Goal: Navigation & Orientation: Find specific page/section

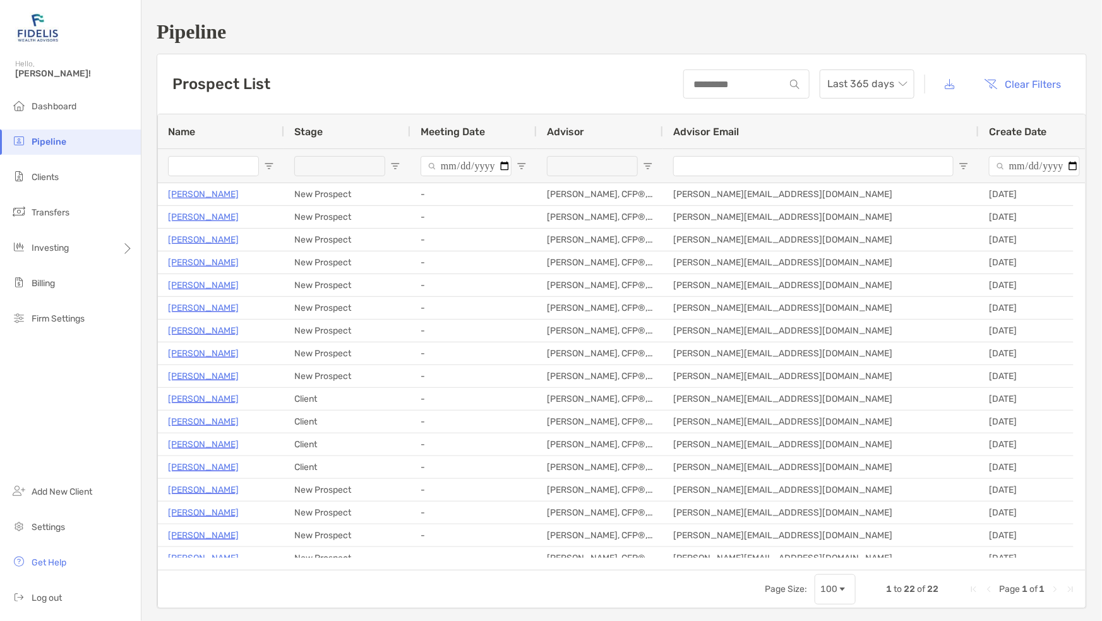
click at [45, 175] on span "Clients" at bounding box center [45, 177] width 27 height 11
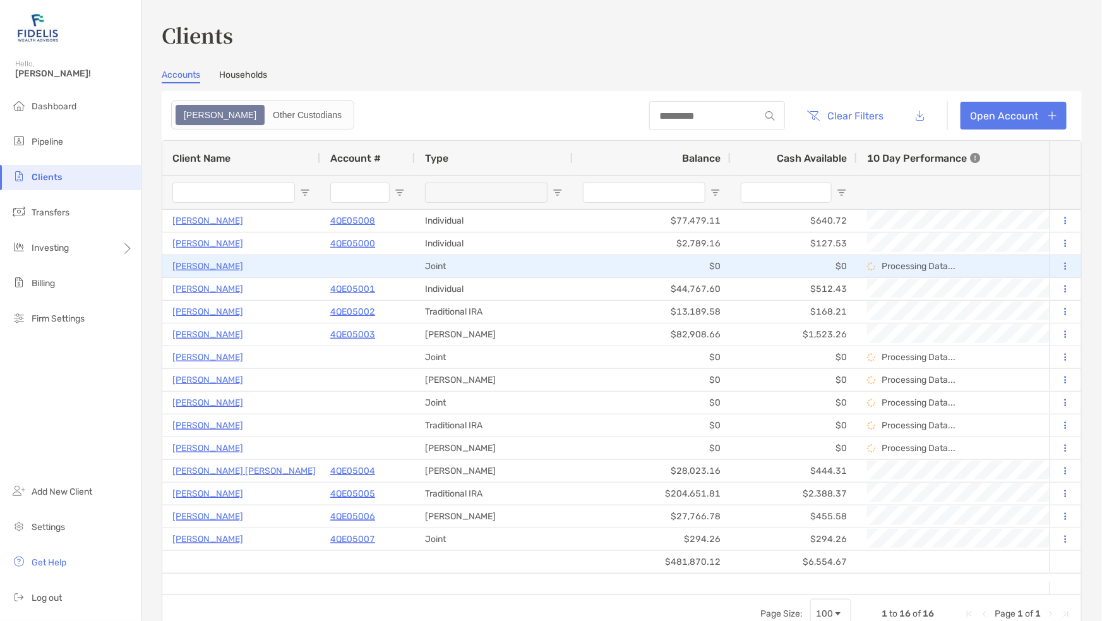
click at [211, 265] on p "[PERSON_NAME]" at bounding box center [207, 266] width 71 height 16
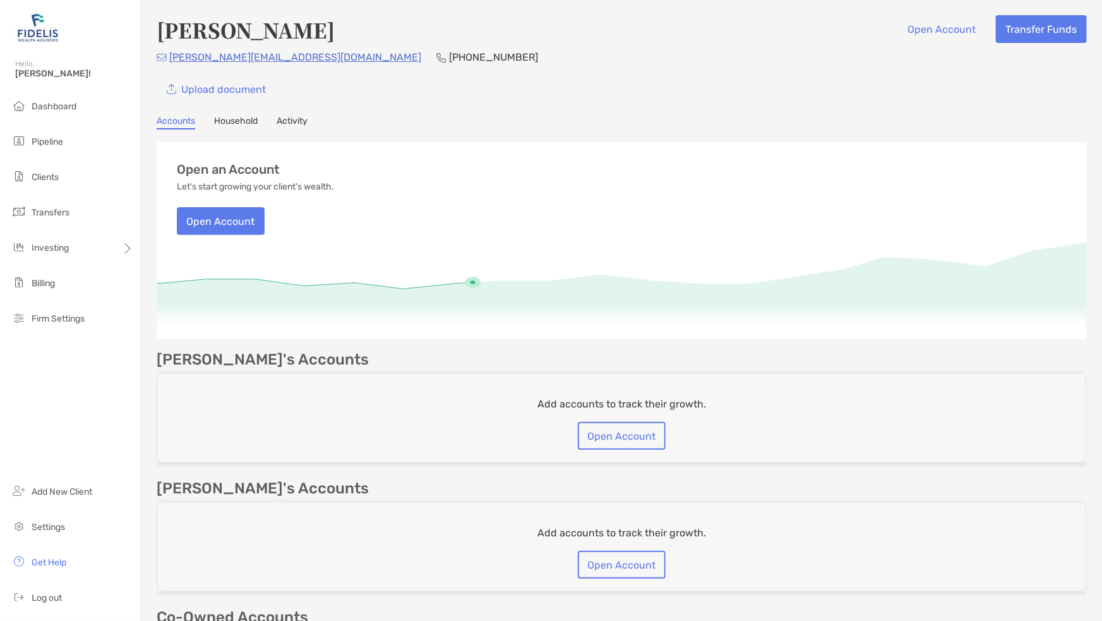
click at [54, 112] on li "Dashboard" at bounding box center [70, 106] width 141 height 25
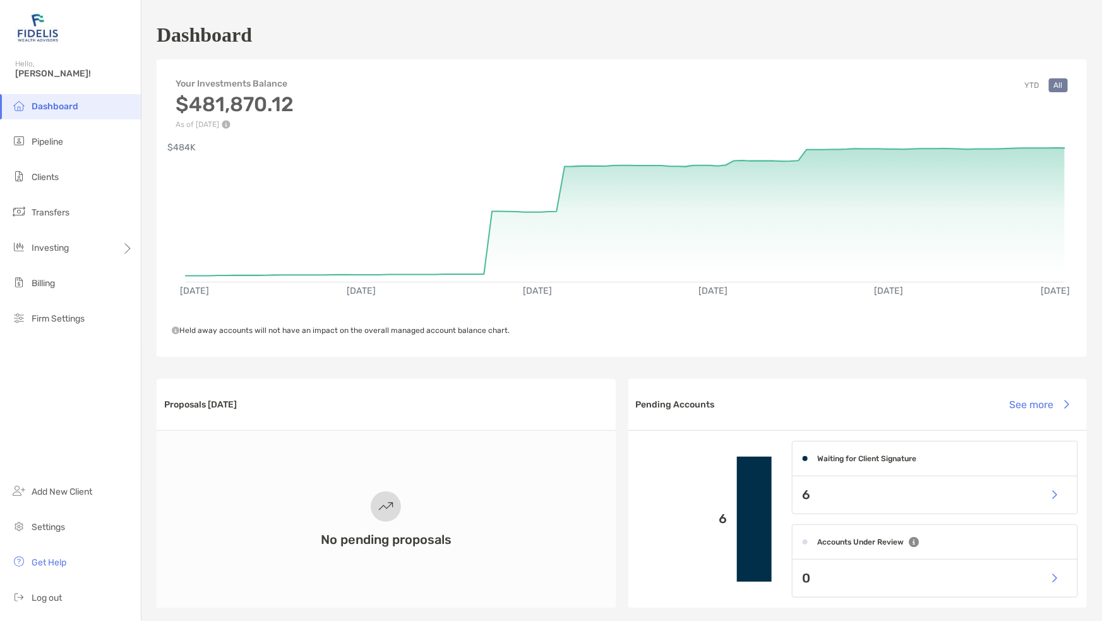
click at [49, 182] on li "Clients" at bounding box center [70, 177] width 141 height 25
